Goal: Task Accomplishment & Management: Manage account settings

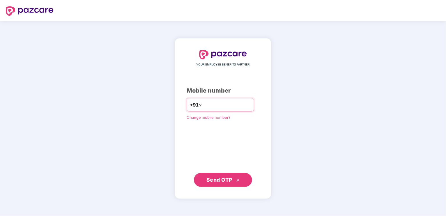
click at [207, 104] on input "number" at bounding box center [227, 104] width 48 height 9
type input "**********"
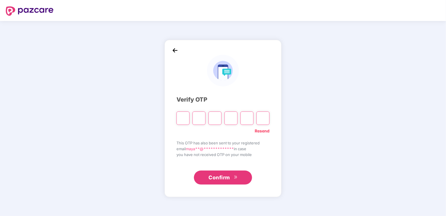
type input "*"
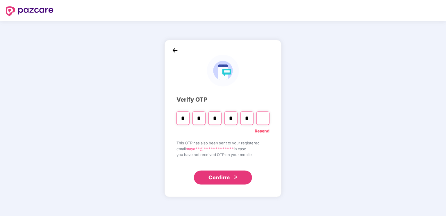
type input "*"
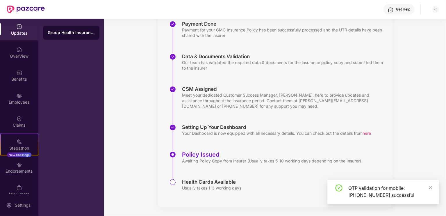
scroll to position [93, 0]
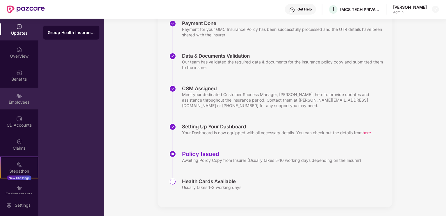
click at [19, 100] on div "Employees" at bounding box center [19, 102] width 38 height 6
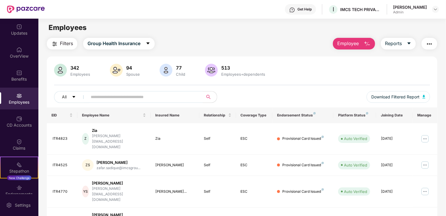
scroll to position [0, 0]
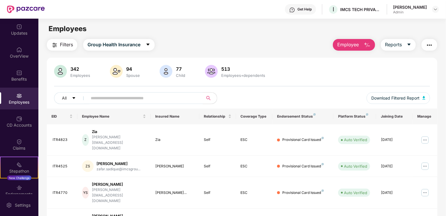
click at [343, 42] on span "Employee" at bounding box center [349, 44] width 22 height 7
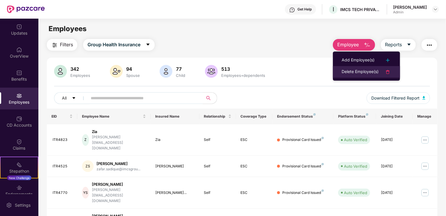
click at [353, 71] on div "Delete Employee(s)" at bounding box center [360, 71] width 37 height 7
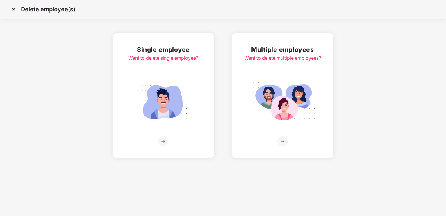
click at [266, 107] on img at bounding box center [282, 101] width 65 height 45
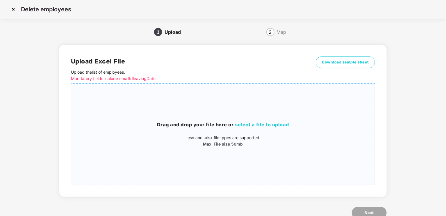
click at [261, 125] on span "select a file to upload" at bounding box center [262, 125] width 54 height 6
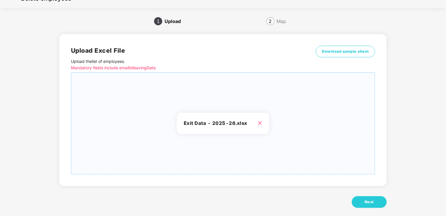
scroll to position [17, 0]
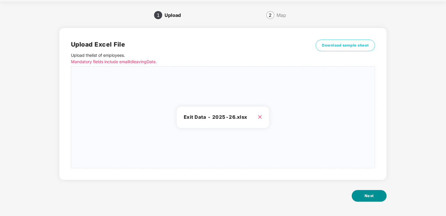
click at [370, 198] on span "Next" at bounding box center [369, 196] width 9 height 6
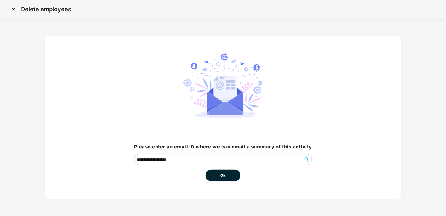
scroll to position [0, 0]
click at [226, 177] on button "Ok" at bounding box center [223, 176] width 35 height 12
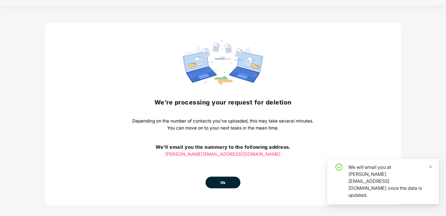
scroll to position [19, 0]
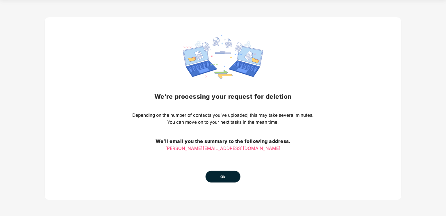
click at [217, 175] on button "Ok" at bounding box center [223, 177] width 35 height 12
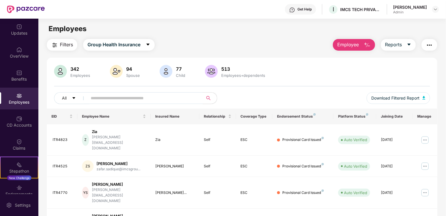
click at [342, 42] on span "Employee" at bounding box center [349, 44] width 22 height 7
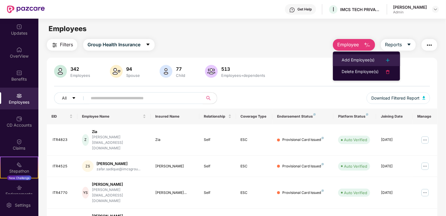
click at [344, 59] on div "Add Employee(s)" at bounding box center [358, 60] width 33 height 7
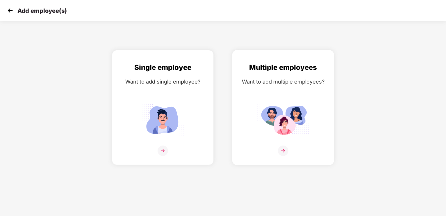
click at [297, 117] on img at bounding box center [283, 120] width 52 height 36
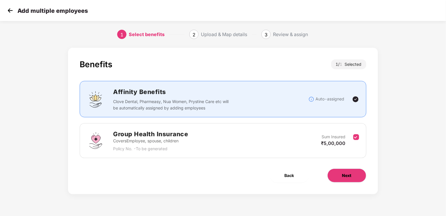
click at [344, 177] on span "Next" at bounding box center [347, 175] width 9 height 6
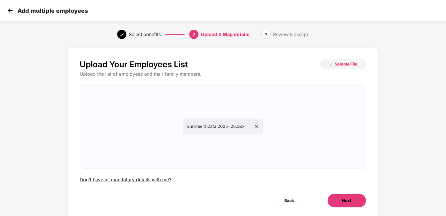
click at [346, 196] on button "Next" at bounding box center [347, 201] width 39 height 14
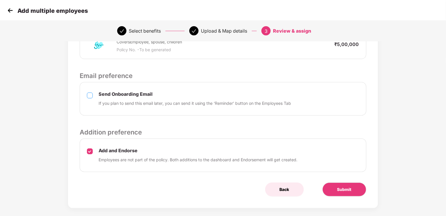
scroll to position [164, 0]
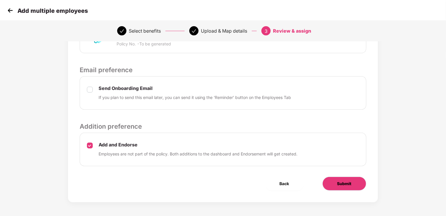
click at [344, 184] on span "Submit" at bounding box center [345, 183] width 14 height 6
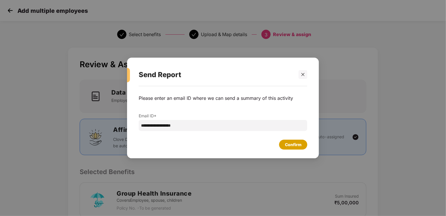
click at [296, 146] on div "Confirm" at bounding box center [293, 144] width 17 height 6
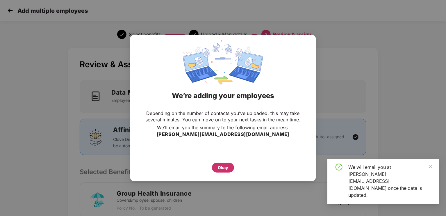
click at [226, 165] on div "Okay" at bounding box center [223, 167] width 10 height 6
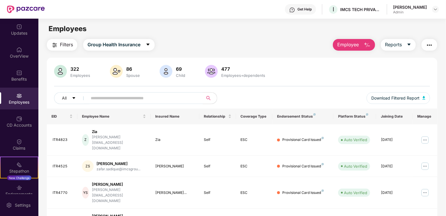
click at [309, 68] on div "322 Employees 86 Spouse 69 Child 477 Employees+dependents" at bounding box center [242, 72] width 376 height 14
